Goal: Transaction & Acquisition: Purchase product/service

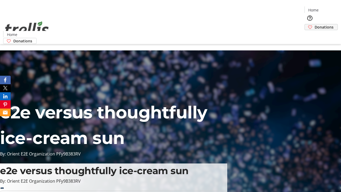
click at [314, 24] on span "Donations" at bounding box center [323, 27] width 19 height 6
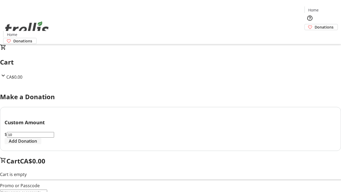
click at [37, 144] on span "Add Donation" at bounding box center [23, 141] width 28 height 6
select select "CA"
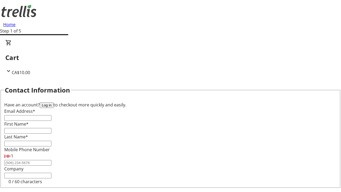
click at [54, 102] on button "Log in" at bounding box center [47, 105] width 14 height 6
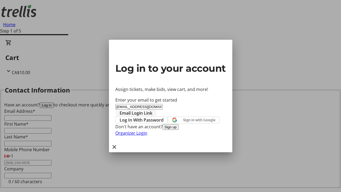
type input "[EMAIL_ADDRESS][DOMAIN_NAME]"
click at [152, 110] on span "Email Login Link" at bounding box center [136, 113] width 33 height 6
